Goal: Task Accomplishment & Management: Manage account settings

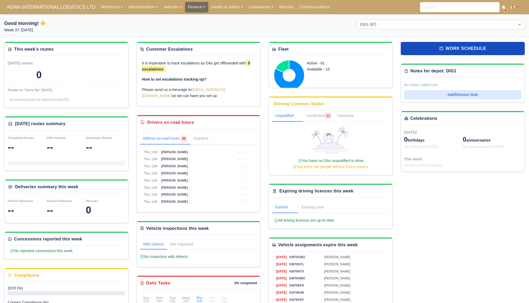
click at [187, 6] on link "Finance" at bounding box center [197, 7] width 24 height 10
click at [195, 20] on link "Invoices" at bounding box center [208, 18] width 43 height 11
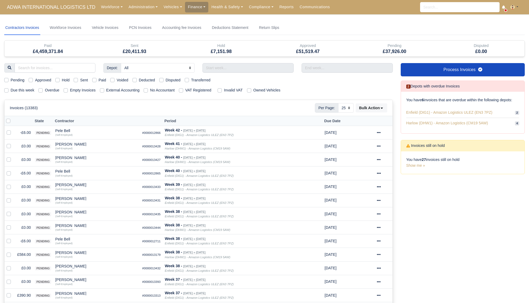
select select "25"
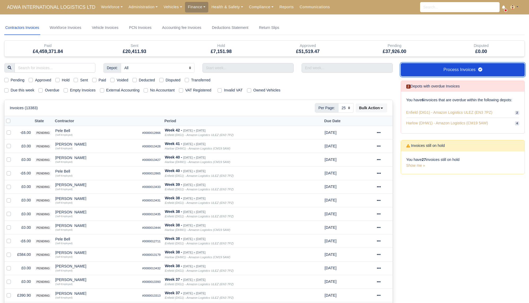
click at [455, 67] on link "Process Invoices" at bounding box center [462, 69] width 124 height 13
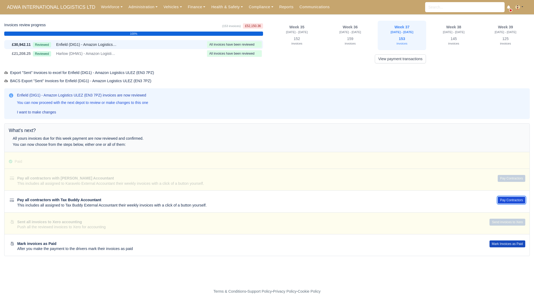
click at [508, 200] on button "Pay Contractors" at bounding box center [512, 199] width 28 height 7
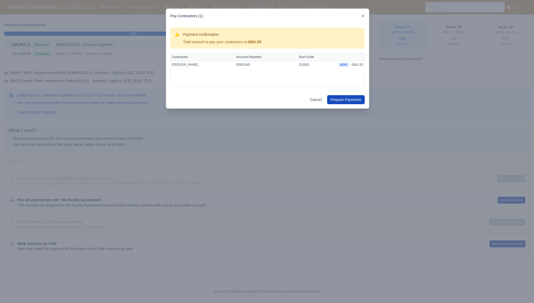
click at [424, 165] on div at bounding box center [267, 151] width 534 height 303
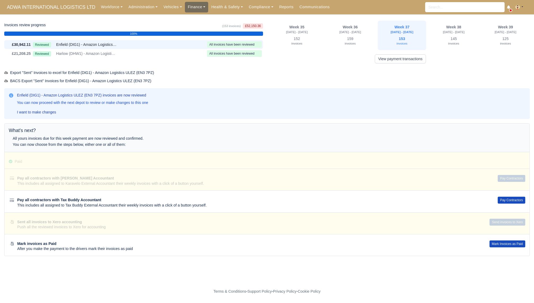
click at [191, 7] on link "Finance" at bounding box center [197, 7] width 24 height 10
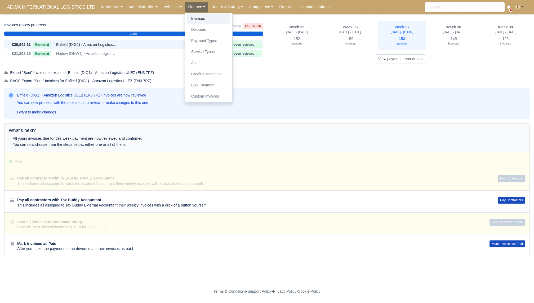
click at [195, 15] on link "Invoices" at bounding box center [208, 18] width 43 height 11
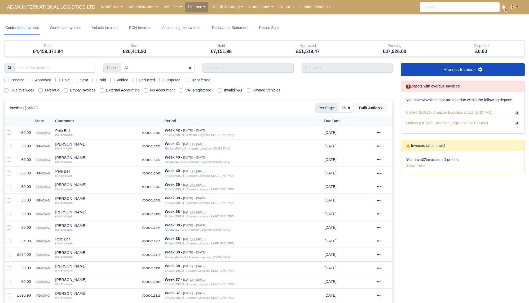
select select "25"
click at [23, 98] on div "Depot: All Enfield (DIG1) - Amazon Logistics ULEZ (EN3 7PZ) Harlow (DHW1) - Ama…" at bounding box center [198, 274] width 396 height 422
click at [24, 98] on div "Depot: All Enfield (DIG1) - Amazon Logistics ULEZ (EN3 7PZ) Harlow (DHW1) - Ama…" at bounding box center [198, 274] width 396 height 422
click at [28, 91] on label "Due this week" at bounding box center [23, 90] width 24 height 6
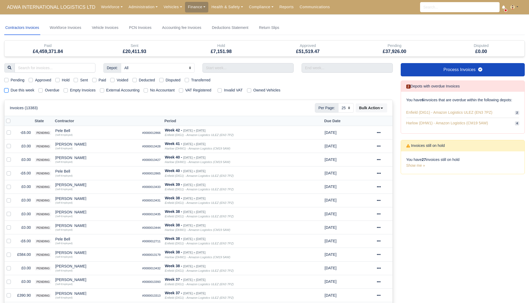
click at [8, 91] on input "Due this week" at bounding box center [6, 89] width 4 height 4
checkbox input "true"
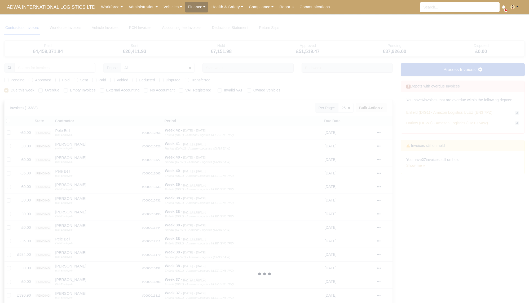
click at [102, 79] on div at bounding box center [264, 274] width 520 height 506
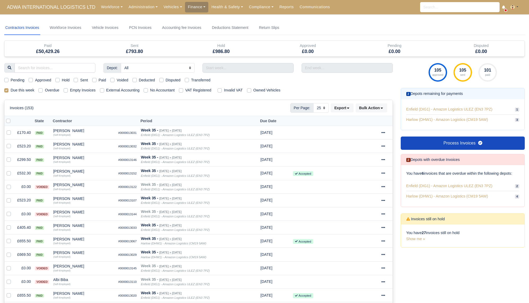
click at [84, 81] on label "Sent" at bounding box center [84, 80] width 8 height 6
click at [78, 81] on input "Sent" at bounding box center [76, 79] width 4 height 4
checkbox input "true"
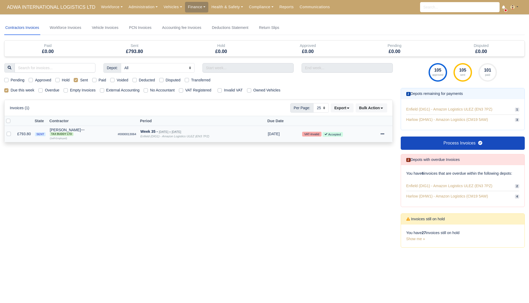
click at [381, 132] on td "Invoice Actions Show Invoice Action Log Paid Void" at bounding box center [385, 134] width 14 height 16
click at [380, 135] on td "Invoice Actions Show Invoice Action Log Paid Void" at bounding box center [385, 134] width 14 height 16
click at [383, 132] on icon at bounding box center [382, 134] width 4 height 4
click at [363, 168] on button "Paid" at bounding box center [365, 171] width 47 height 8
